Goal: Task Accomplishment & Management: Use online tool/utility

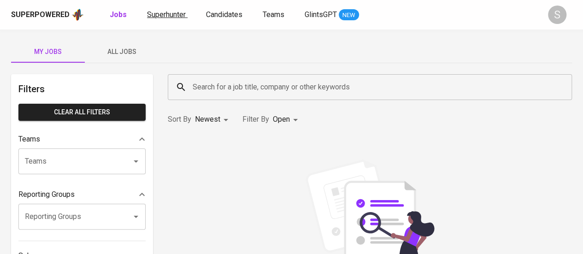
click at [169, 10] on span "Superhunter" at bounding box center [166, 14] width 39 height 9
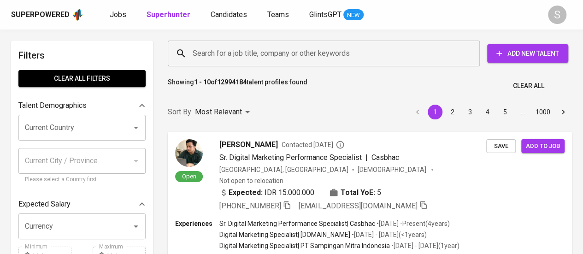
click at [277, 50] on input "Search for a job title, company or other keywords" at bounding box center [326, 54] width 272 height 18
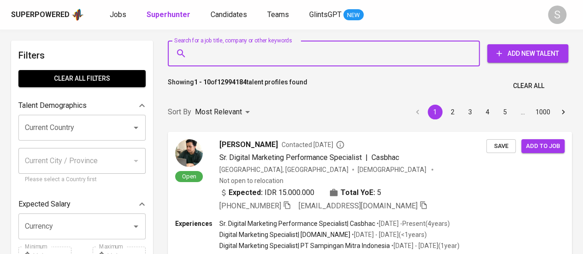
paste input "[EMAIL_ADDRESS][DOMAIN_NAME]"
type input "[EMAIL_ADDRESS][DOMAIN_NAME]"
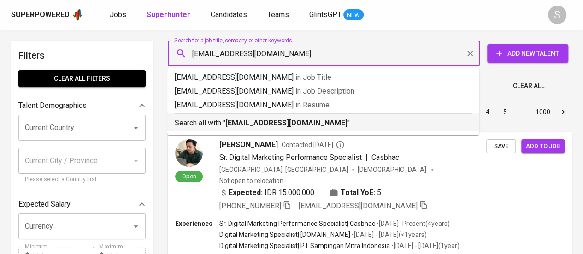
click at [262, 125] on b "[EMAIL_ADDRESS][DOMAIN_NAME]" at bounding box center [287, 123] width 122 height 9
click at [282, 118] on div "Sort By Most Relevant MOST_RELEVANT 1 2 3 4 5 … 1000" at bounding box center [370, 112] width 416 height 28
click at [224, 120] on div "Sort By Most Relevant MOST_RELEVANT 1 2 3 4 5 … 1000" at bounding box center [370, 112] width 416 height 28
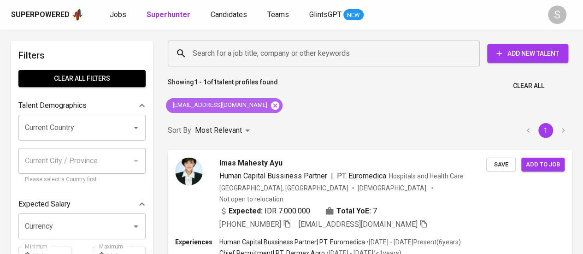
click at [271, 105] on icon at bounding box center [275, 105] width 8 height 8
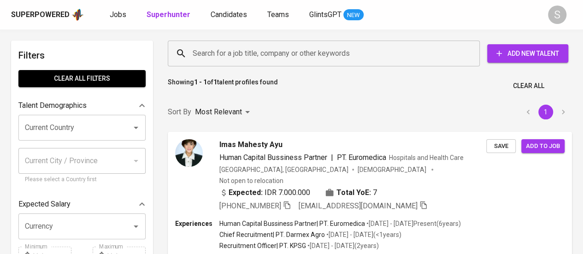
click at [231, 54] on input "Search for a job title, company or other keywords" at bounding box center [326, 54] width 272 height 18
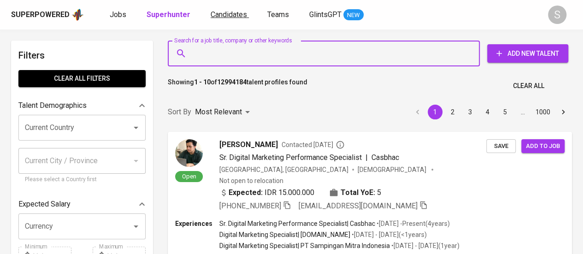
click at [262, 52] on input "Search for a job title, company or other keywords" at bounding box center [326, 54] width 272 height 18
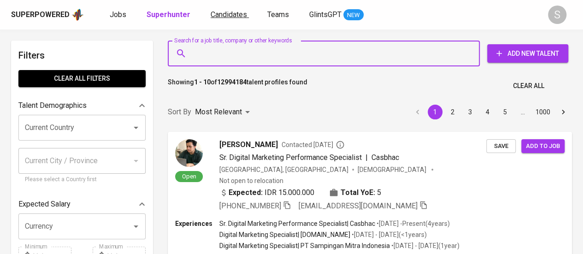
click at [262, 52] on input "Search for a job title, company or other keywords" at bounding box center [326, 54] width 272 height 18
paste input "[EMAIL_ADDRESS][DOMAIN_NAME]"
type input "[EMAIL_ADDRESS][DOMAIN_NAME]"
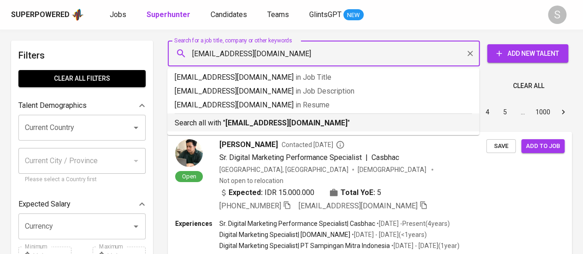
click at [226, 124] on b "[EMAIL_ADDRESS][DOMAIN_NAME]" at bounding box center [287, 123] width 122 height 9
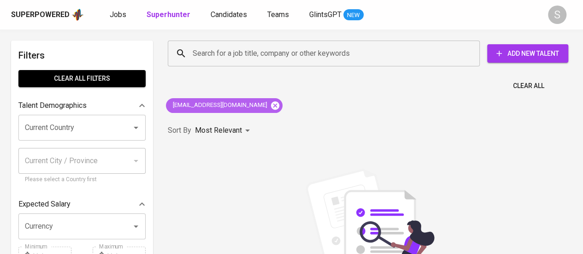
click at [271, 108] on icon at bounding box center [275, 105] width 8 height 8
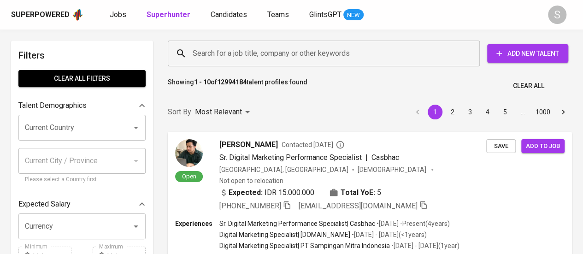
click at [255, 105] on div "Sort By Most Relevant MOST_RELEVANT 1 2 3 4 5 … 1000" at bounding box center [370, 112] width 416 height 28
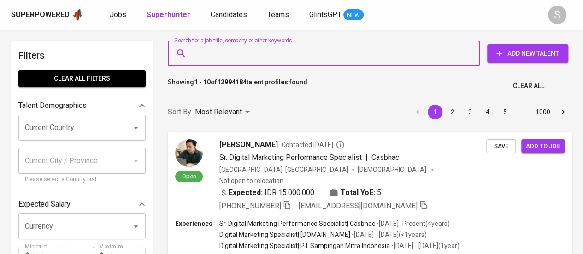
click at [241, 49] on input "Search for a job title, company or other keywords" at bounding box center [326, 54] width 272 height 18
paste input "[EMAIL_ADDRESS][DOMAIN_NAME]"
type input "[EMAIL_ADDRESS][DOMAIN_NAME]"
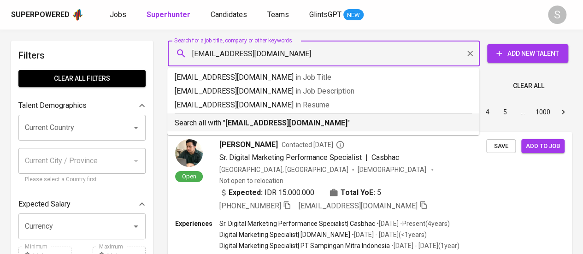
click at [227, 119] on b "[EMAIL_ADDRESS][DOMAIN_NAME]" at bounding box center [287, 123] width 122 height 9
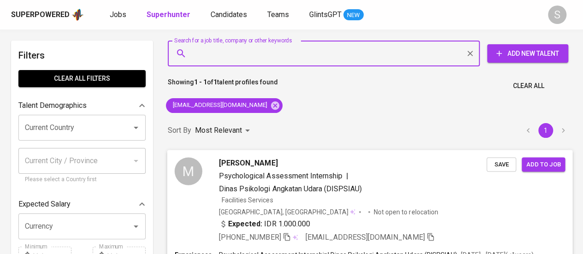
scroll to position [30, 0]
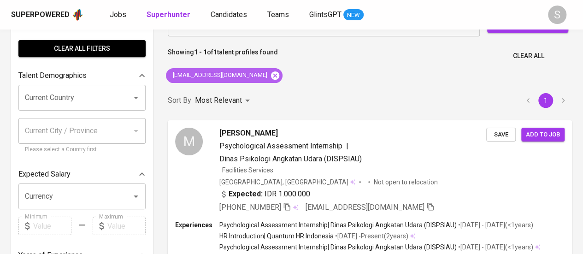
click at [270, 71] on icon at bounding box center [275, 76] width 10 height 10
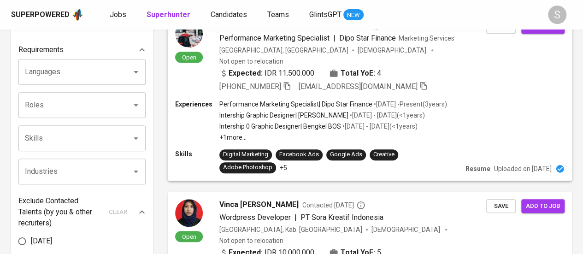
scroll to position [299, 0]
